Goal: Task Accomplishment & Management: Complete application form

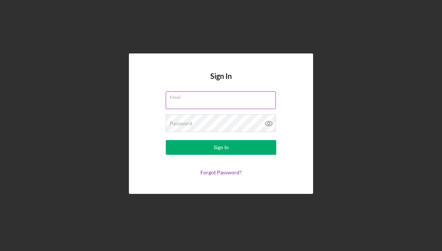
click at [236, 102] on input "Email" at bounding box center [221, 100] width 110 height 18
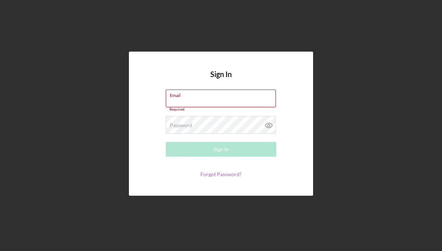
click at [232, 174] on link "Forgot Password?" at bounding box center [220, 174] width 41 height 6
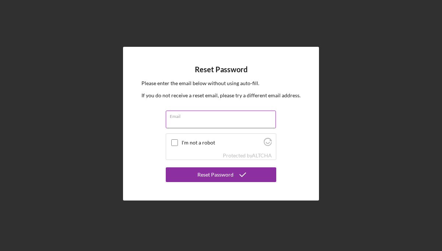
click at [204, 121] on input "Email" at bounding box center [221, 120] width 110 height 18
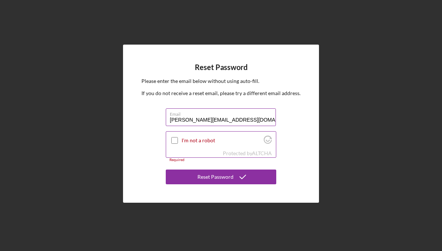
type input "[PERSON_NAME][EMAIL_ADDRESS][DOMAIN_NAME]"
click at [185, 148] on div "I'm not a robot" at bounding box center [221, 140] width 110 height 17
click at [175, 140] on input "I'm not a robot" at bounding box center [174, 140] width 7 height 7
checkbox input "true"
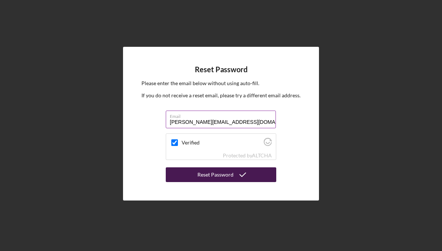
click at [212, 174] on div "Reset Password" at bounding box center [216, 174] width 36 height 15
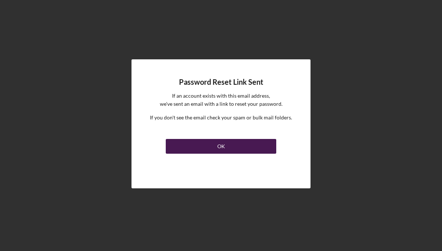
click at [220, 147] on div "OK" at bounding box center [221, 146] width 8 height 15
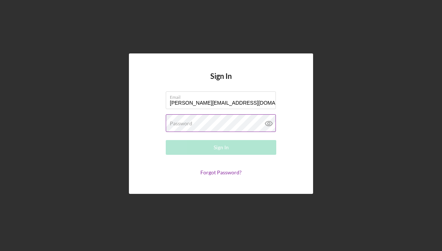
type input "[PERSON_NAME][EMAIL_ADDRESS][DOMAIN_NAME]"
click at [181, 122] on label "Password" at bounding box center [181, 124] width 22 height 6
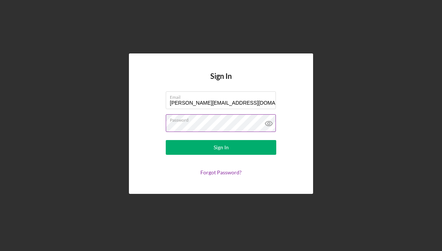
click at [269, 121] on icon at bounding box center [268, 123] width 7 height 5
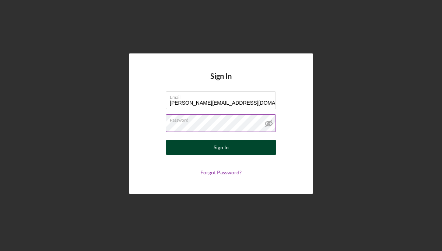
click at [226, 148] on div "Sign In" at bounding box center [221, 147] width 15 height 15
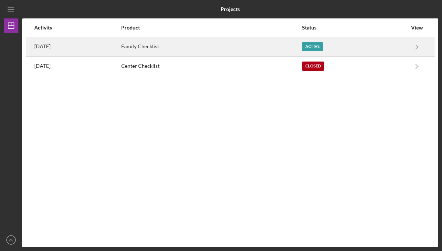
click at [322, 46] on div "Active" at bounding box center [312, 46] width 21 height 9
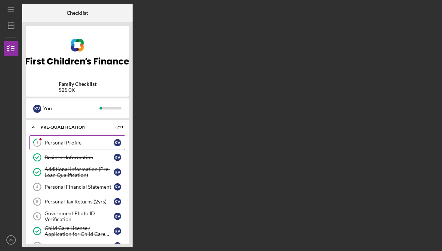
click at [60, 143] on div "Personal Profile" at bounding box center [79, 143] width 69 height 6
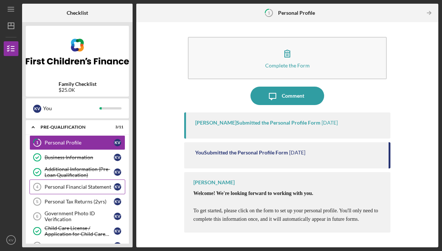
click at [65, 186] on div "Personal Financial Statement" at bounding box center [79, 187] width 69 height 6
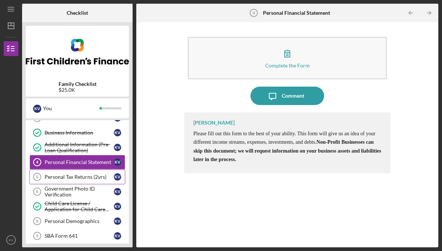
scroll to position [27, 0]
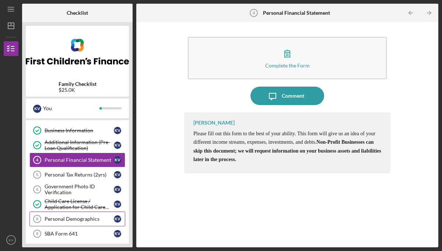
click at [50, 216] on div "Personal Demographics" at bounding box center [79, 219] width 69 height 6
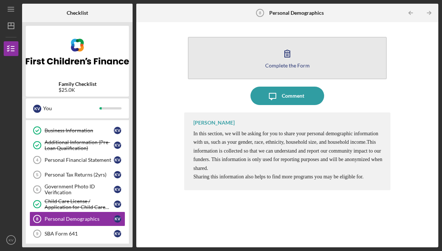
click at [289, 52] on icon "button" at bounding box center [287, 53] width 5 height 7
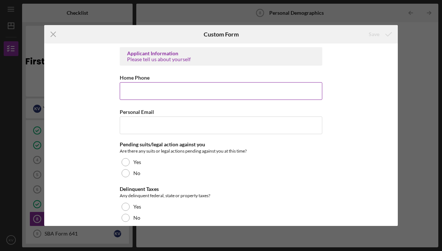
click at [187, 90] on input "Home Phone" at bounding box center [221, 91] width 203 height 18
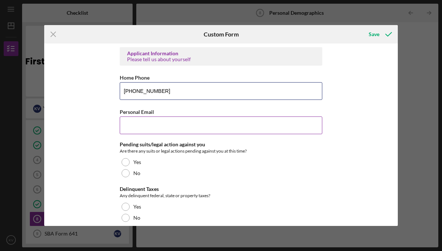
type input "[PHONE_NUMBER]"
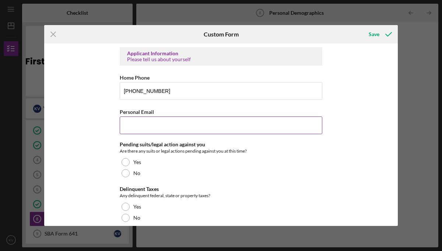
click at [169, 127] on input "Personal Email" at bounding box center [221, 125] width 203 height 18
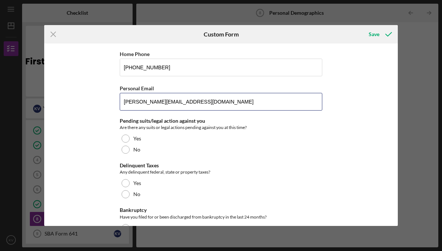
scroll to position [26, 0]
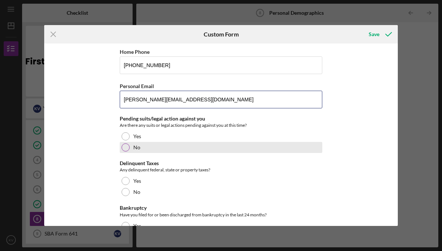
type input "[PERSON_NAME][EMAIL_ADDRESS][DOMAIN_NAME]"
click at [126, 145] on div at bounding box center [126, 147] width 8 height 8
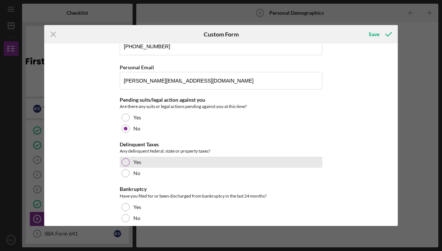
scroll to position [47, 0]
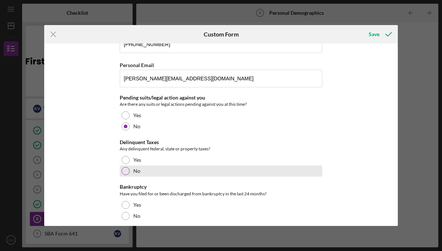
click at [128, 172] on div "No" at bounding box center [221, 170] width 203 height 11
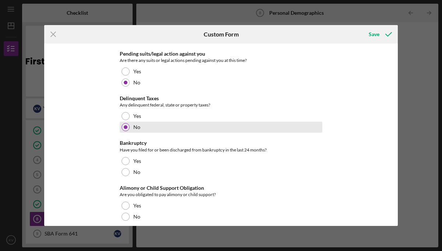
click at [128, 172] on div at bounding box center [126, 172] width 8 height 8
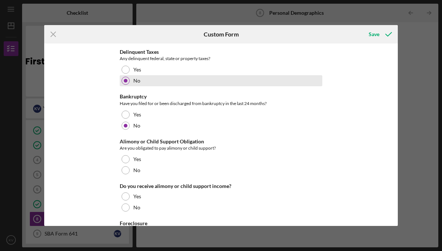
click at [128, 172] on div "No" at bounding box center [221, 170] width 203 height 11
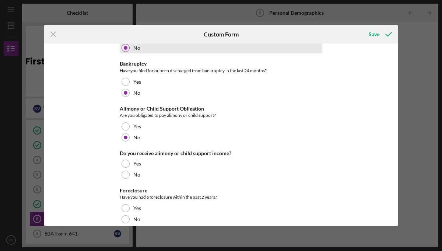
scroll to position [178, 0]
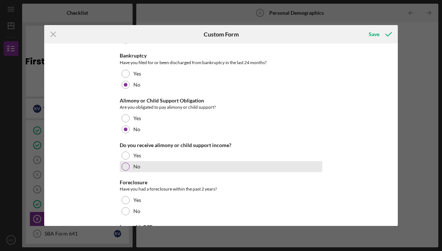
click at [126, 167] on div at bounding box center [126, 167] width 8 height 8
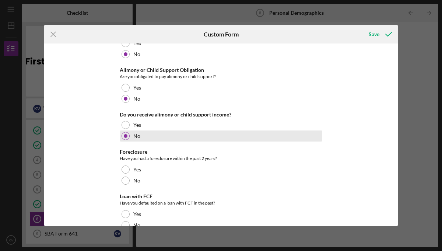
scroll to position [214, 0]
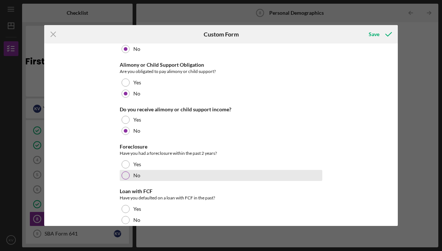
click at [126, 175] on div at bounding box center [126, 175] width 8 height 8
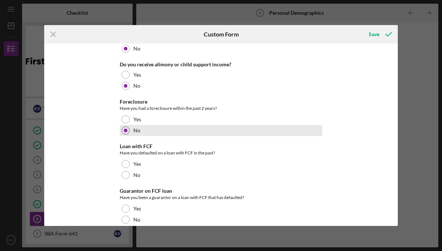
scroll to position [261, 0]
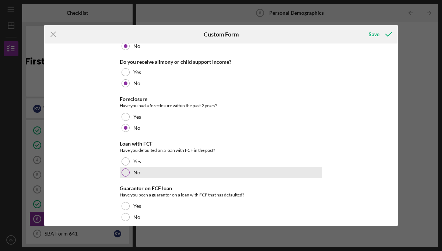
click at [126, 171] on div at bounding box center [126, 172] width 8 height 8
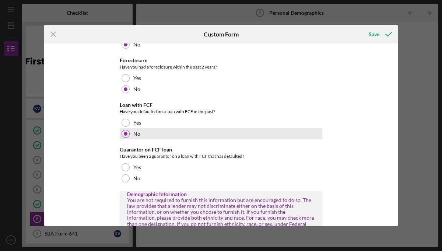
scroll to position [307, 0]
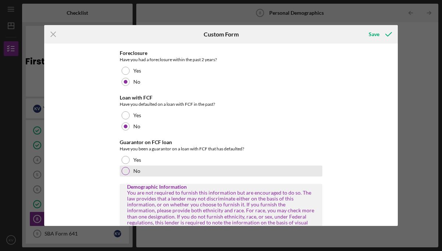
click at [126, 168] on div at bounding box center [126, 171] width 8 height 8
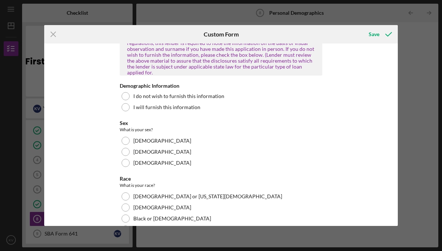
scroll to position [485, 0]
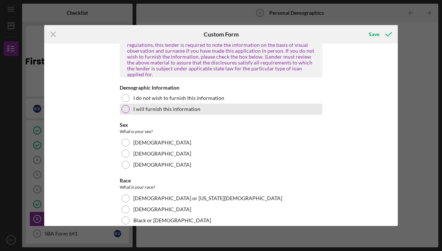
click at [125, 105] on div at bounding box center [126, 109] width 8 height 8
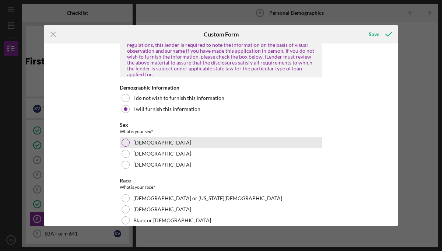
click at [123, 139] on div at bounding box center [126, 143] width 8 height 8
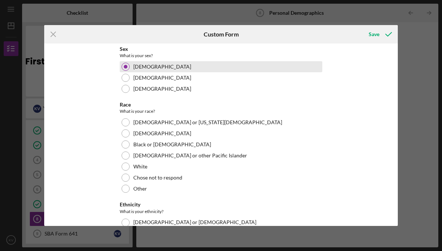
scroll to position [561, 0]
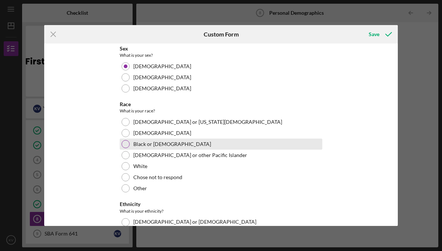
click at [126, 140] on div at bounding box center [126, 144] width 8 height 8
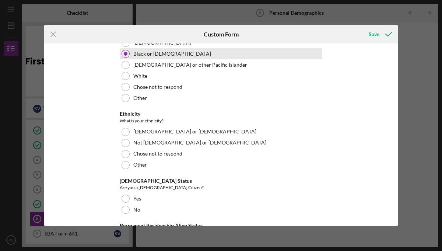
scroll to position [653, 0]
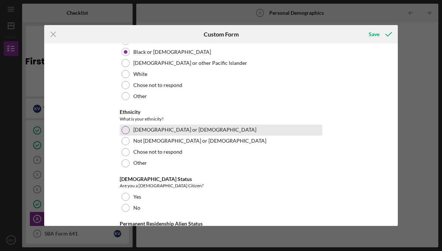
click at [125, 126] on div at bounding box center [126, 130] width 8 height 8
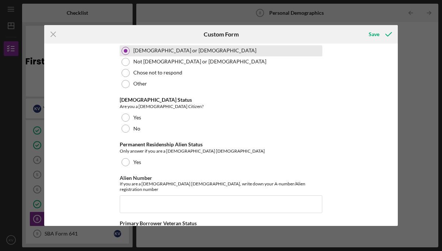
scroll to position [732, 0]
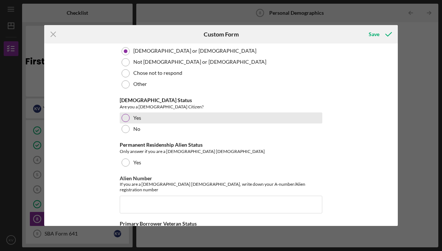
click at [125, 114] on div at bounding box center [126, 118] width 8 height 8
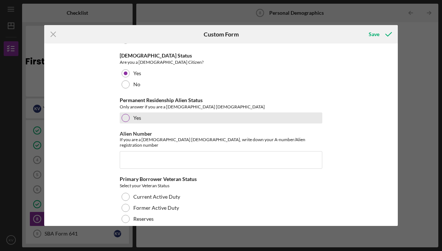
scroll to position [786, 0]
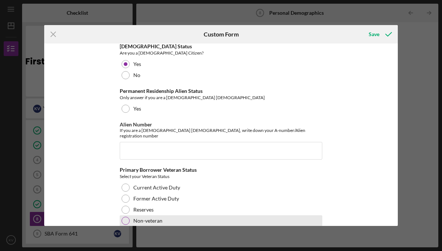
click at [127, 217] on div at bounding box center [126, 221] width 8 height 8
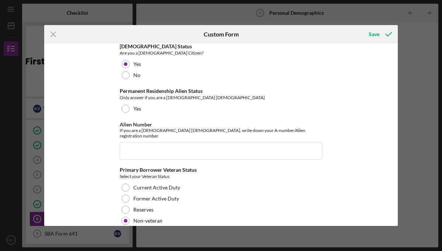
click at [411, 157] on div "Icon/Menu Close Custom Form Save Applicant Information Please tell us about you…" at bounding box center [221, 125] width 442 height 251
click at [376, 33] on div "Save" at bounding box center [374, 34] width 11 height 15
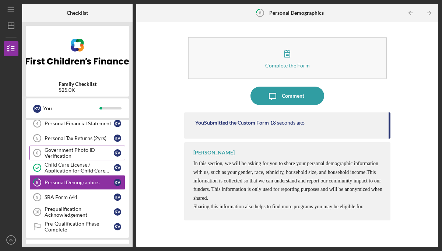
scroll to position [64, 0]
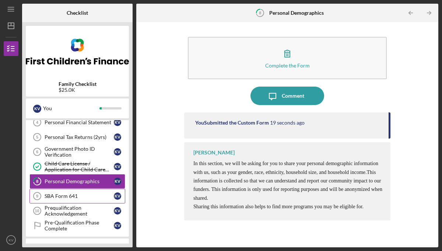
click at [58, 195] on div "SBA Form 641" at bounding box center [79, 196] width 69 height 6
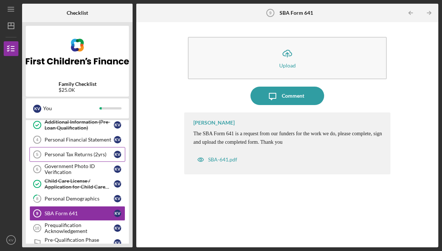
scroll to position [45, 0]
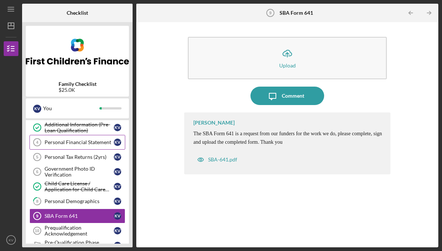
click at [78, 142] on div "Personal Financial Statement" at bounding box center [79, 142] width 69 height 6
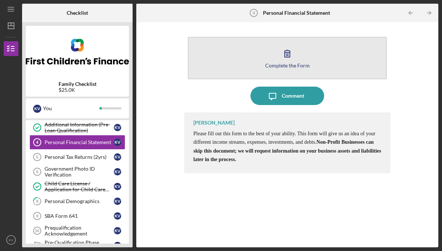
click at [284, 57] on icon "button" at bounding box center [287, 53] width 18 height 18
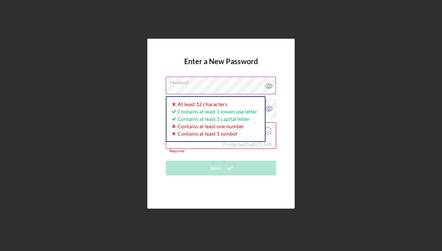
click at [267, 87] on icon at bounding box center [269, 86] width 18 height 18
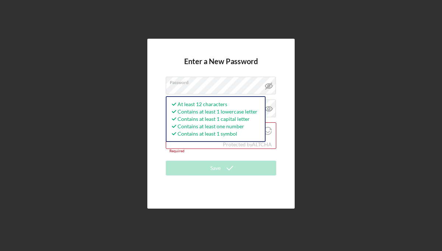
click at [289, 106] on div "Enter a New Password Password At least 12 characters Contains at least 1 lowerc…" at bounding box center [220, 124] width 147 height 170
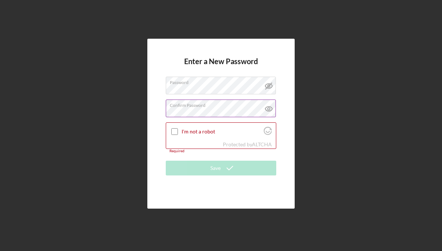
click at [219, 108] on div "Confirm Password Passwords do not match." at bounding box center [221, 109] width 111 height 18
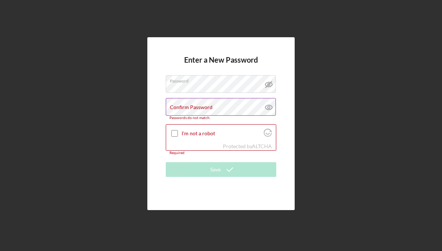
click at [270, 111] on icon at bounding box center [269, 107] width 18 height 18
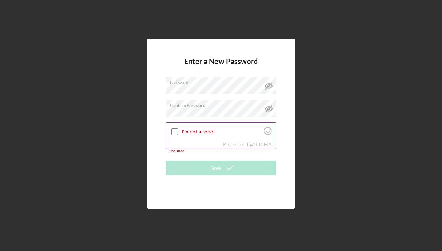
click at [172, 129] on input "I'm not a robot" at bounding box center [174, 131] width 7 height 7
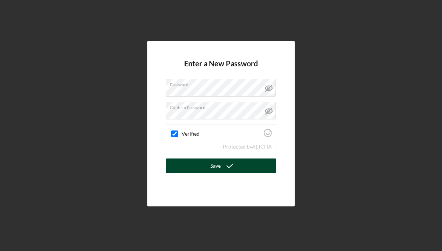
click at [207, 162] on button "Save" at bounding box center [221, 165] width 111 height 15
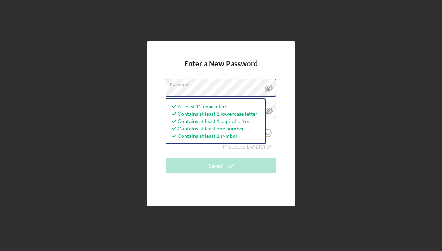
click at [154, 91] on div "Enter a New Password Password At least 12 characters Contains at least 1 lowerc…" at bounding box center [220, 123] width 147 height 165
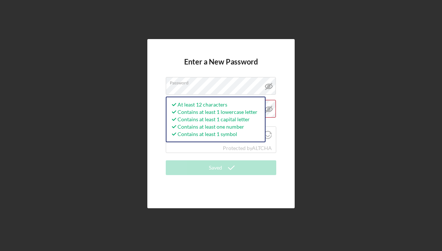
click at [152, 108] on div "Enter a New Password Password At least 12 characters Contains at least 1 lowerc…" at bounding box center [220, 123] width 147 height 169
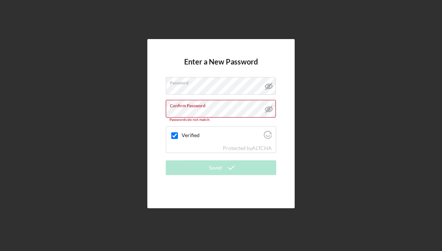
click at [147, 110] on div "Enter a New Password Password Confirm Password Passwords do not match. Verified…" at bounding box center [221, 123] width 435 height 247
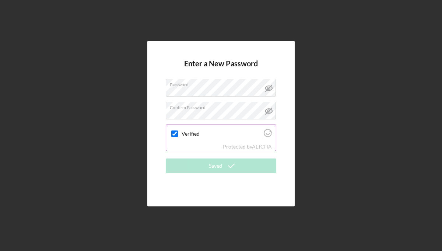
click at [207, 136] on label "Verified" at bounding box center [222, 134] width 80 height 6
click at [178, 136] on input "Verified" at bounding box center [174, 133] width 7 height 7
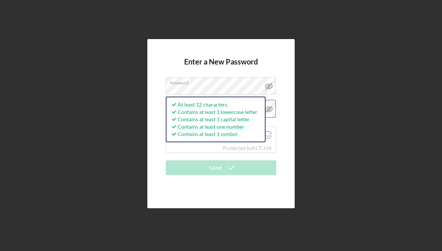
click at [273, 112] on icon at bounding box center [269, 109] width 18 height 18
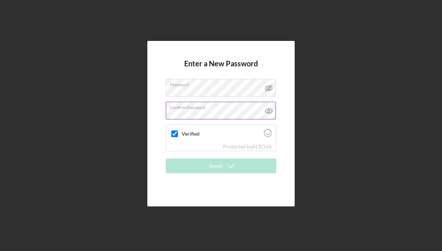
click at [267, 111] on icon at bounding box center [269, 111] width 18 height 18
click at [220, 142] on div "Verified Protected by ALTCHA" at bounding box center [221, 138] width 111 height 27
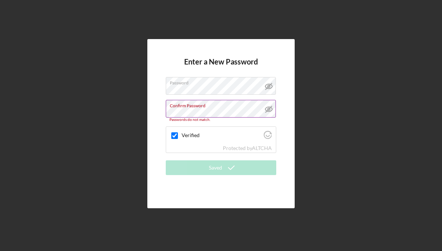
click at [296, 147] on div "Enter a New Password Password Confirm Password Passwords do not match. Verified…" at bounding box center [221, 123] width 435 height 247
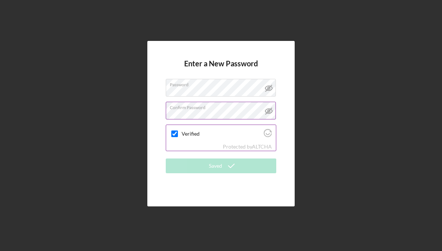
click at [185, 135] on label "Verified" at bounding box center [222, 134] width 80 height 6
click at [178, 135] on input "Verified" at bounding box center [174, 133] width 7 height 7
click at [185, 135] on label "Verified" at bounding box center [222, 134] width 80 height 6
click at [178, 135] on input "Verified" at bounding box center [174, 133] width 7 height 7
click at [283, 180] on div "Enter a New Password Password Confirm Password Verified Protected by ALTCHA Sav…" at bounding box center [220, 123] width 147 height 165
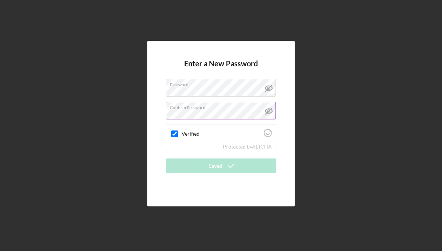
click at [210, 177] on form "Enter a New Password Password Confirm Password Verified Protected by ALTCHA Sav…" at bounding box center [221, 123] width 111 height 129
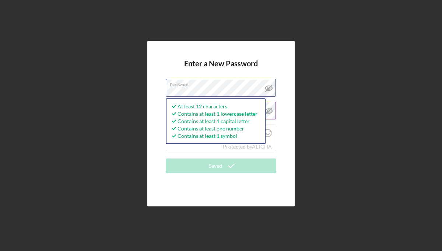
click at [162, 90] on div "Enter a New Password Password At least 12 characters Contains at least 1 lowerc…" at bounding box center [220, 123] width 147 height 165
checkbox input "true"
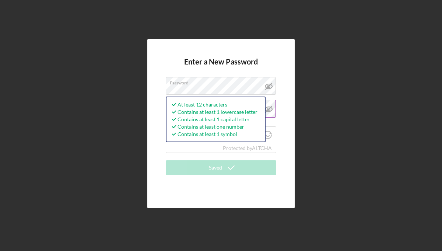
click at [288, 116] on div "Enter a New Password Password At least 12 characters Contains at least 1 lowerc…" at bounding box center [220, 123] width 147 height 169
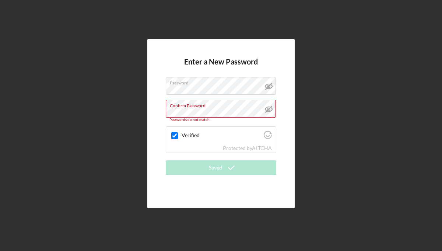
click at [164, 109] on div "Enter a New Password Password Confirm Password Passwords do not match. Verified…" at bounding box center [220, 123] width 147 height 169
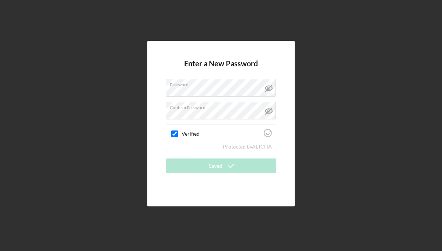
click at [341, 114] on div "Enter a New Password Password Confirm Password Verified Protected by ALTCHA Sav…" at bounding box center [221, 123] width 435 height 247
click at [118, 166] on div "Enter a New Password Password Confirm Password Verified Protected by ALTCHA Sav…" at bounding box center [221, 123] width 435 height 247
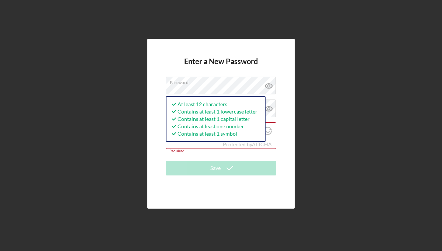
click at [348, 110] on div "Enter a New Password Password At least 12 characters Contains at least 1 lowerc…" at bounding box center [221, 123] width 435 height 247
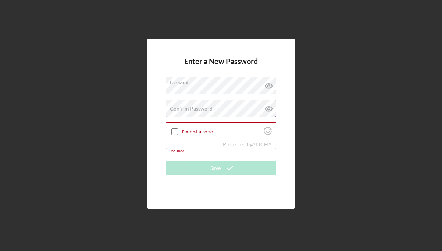
click at [226, 106] on div "Confirm Password Passwords do not match." at bounding box center [221, 109] width 111 height 18
click at [174, 130] on input "I'm not a robot" at bounding box center [174, 131] width 7 height 7
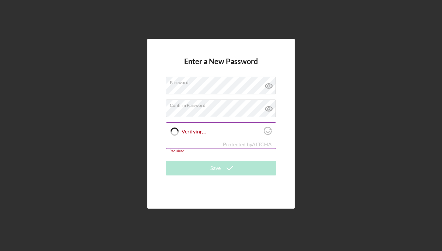
checkbox input "true"
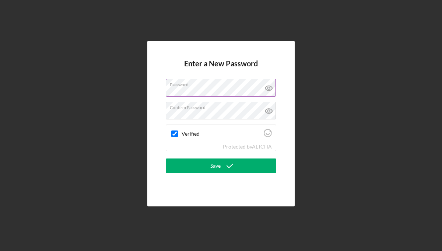
click at [268, 88] on icon at bounding box center [269, 88] width 18 height 18
click at [268, 114] on icon at bounding box center [269, 111] width 18 height 18
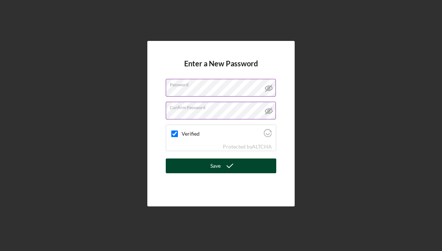
click at [217, 165] on div "Save" at bounding box center [215, 165] width 10 height 15
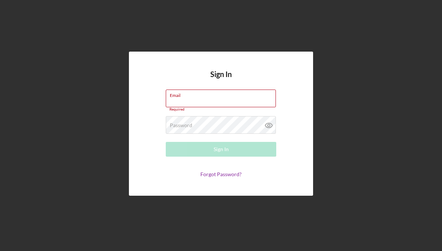
click at [329, 36] on div "Sign In Email Required Password Required Sign In Forgot Password?" at bounding box center [221, 123] width 435 height 247
